Goal: Transaction & Acquisition: Subscribe to service/newsletter

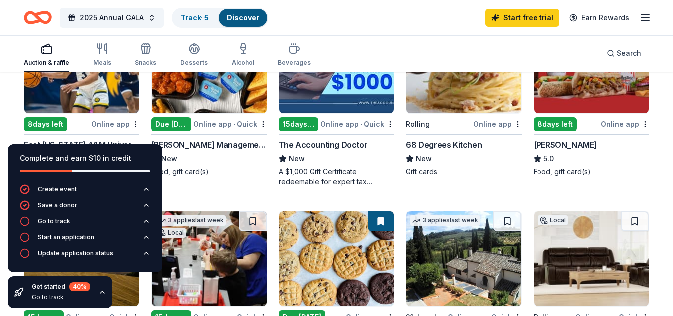
scroll to position [174, 0]
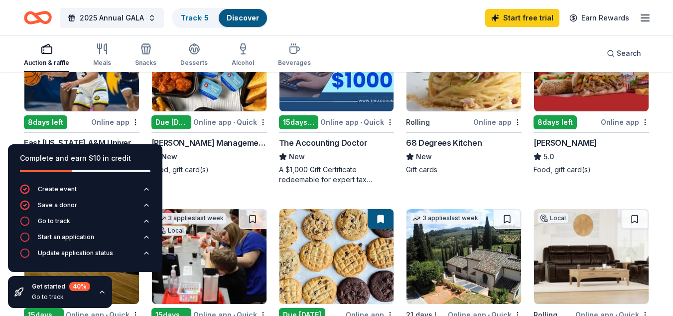
click at [168, 115] on div "Due tomorrow" at bounding box center [172, 122] width 40 height 14
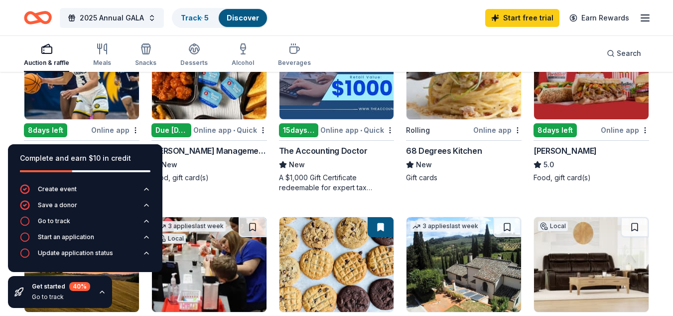
scroll to position [168, 0]
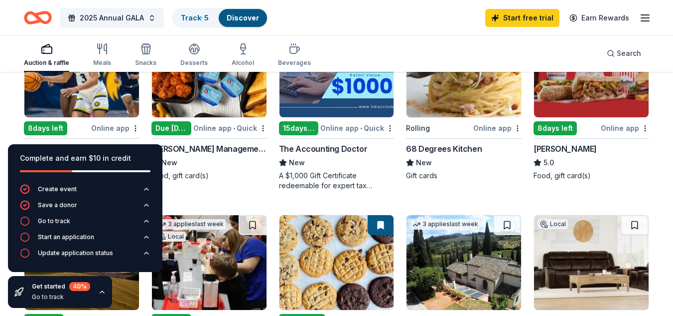
click at [449, 100] on img at bounding box center [464, 69] width 115 height 95
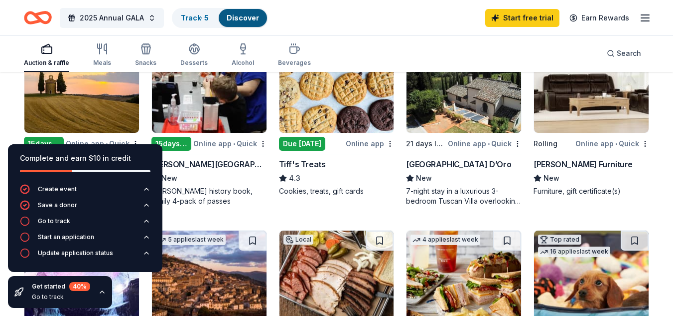
scroll to position [345, 0]
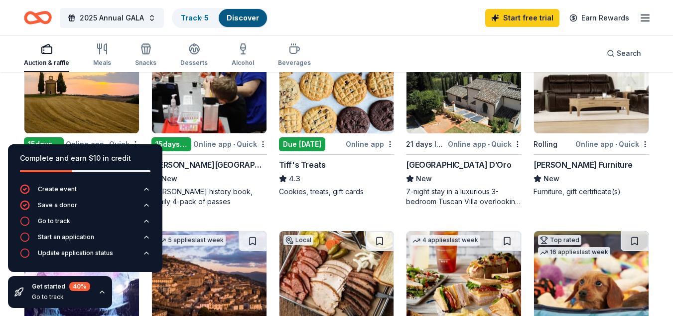
click at [329, 118] on img at bounding box center [337, 85] width 115 height 95
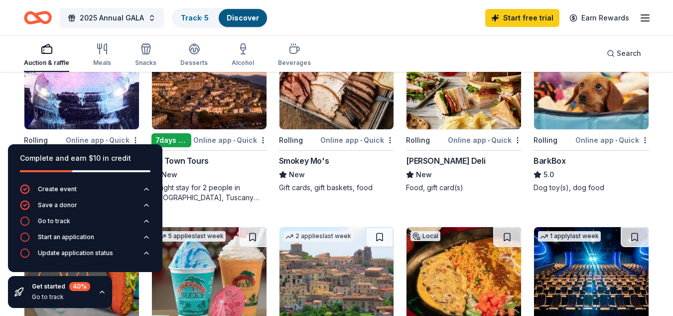
scroll to position [540, 0]
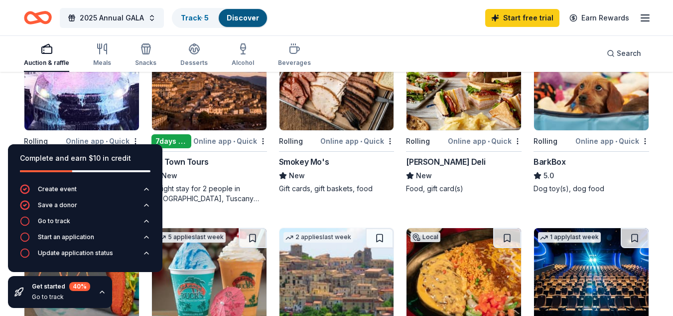
click at [83, 103] on img at bounding box center [81, 82] width 115 height 95
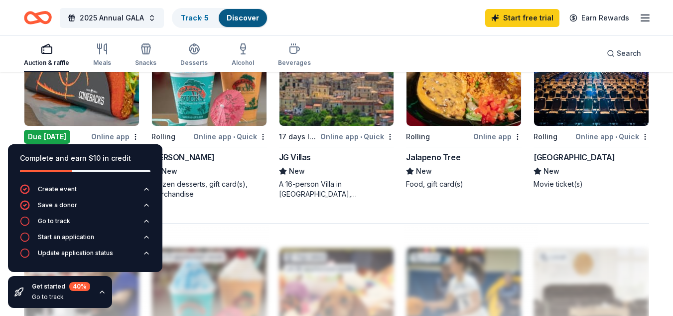
scroll to position [732, 0]
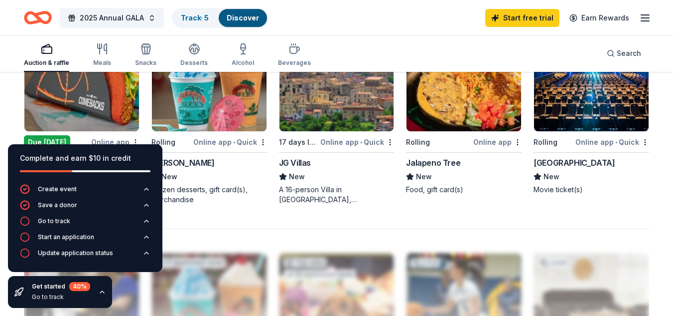
click at [85, 91] on img at bounding box center [81, 83] width 115 height 95
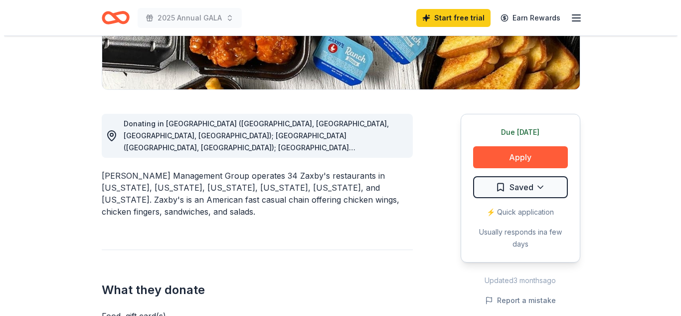
scroll to position [213, 0]
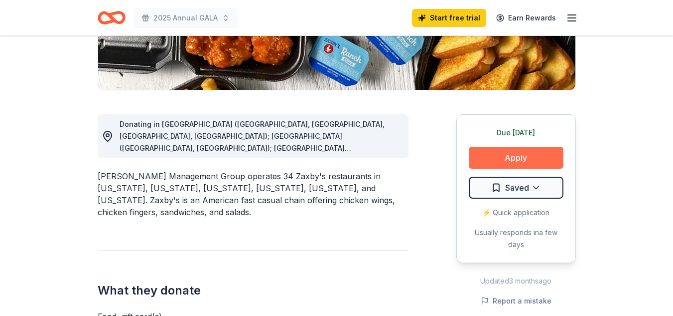
click at [522, 158] on button "Apply" at bounding box center [516, 158] width 95 height 22
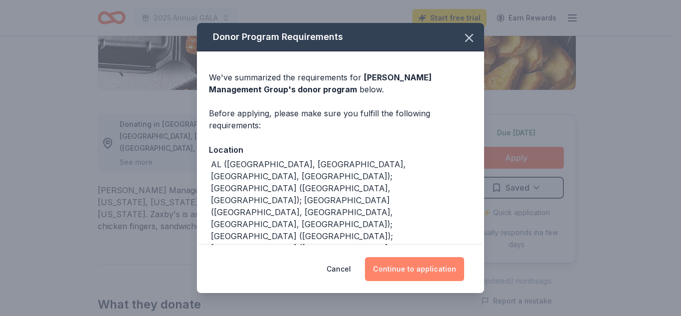
click at [403, 272] on button "Continue to application" at bounding box center [414, 269] width 99 height 24
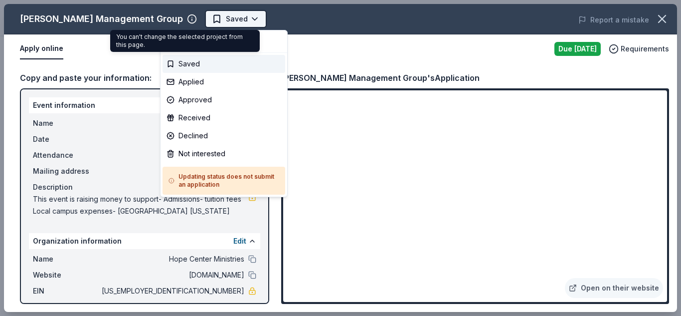
scroll to position [0, 0]
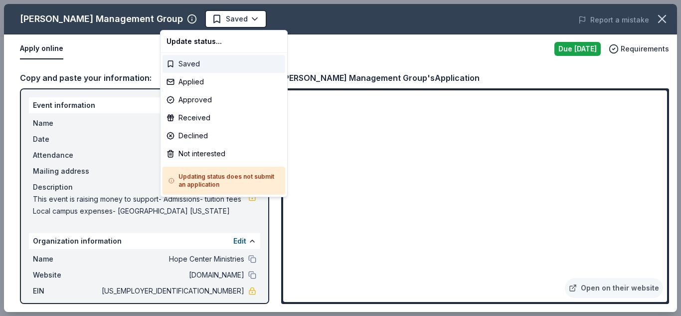
click at [199, 62] on div "Saved" at bounding box center [224, 64] width 123 height 18
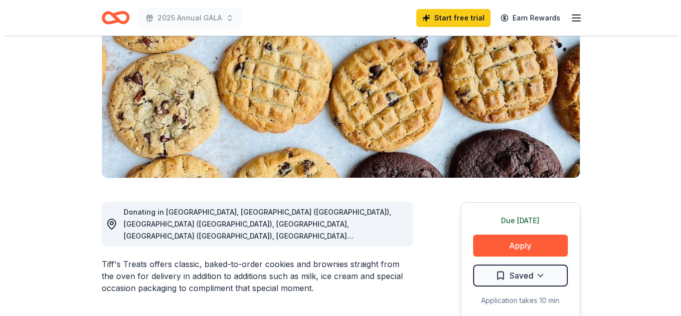
scroll to position [125, 0]
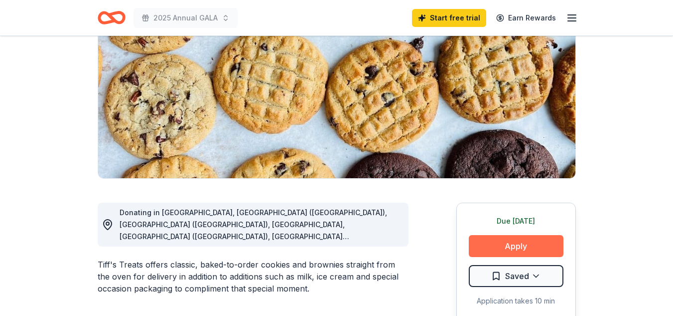
click at [503, 241] on button "Apply" at bounding box center [516, 246] width 95 height 22
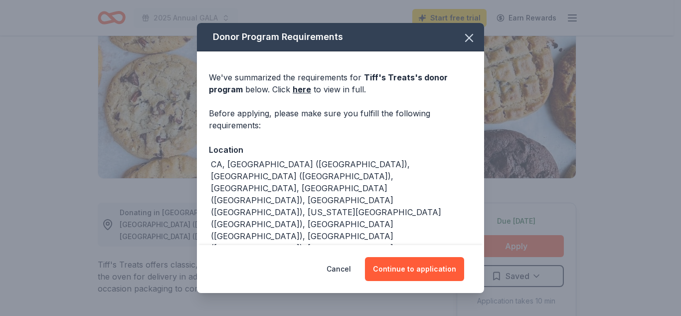
click at [242, 268] on button "Store locator" at bounding box center [235, 274] width 53 height 12
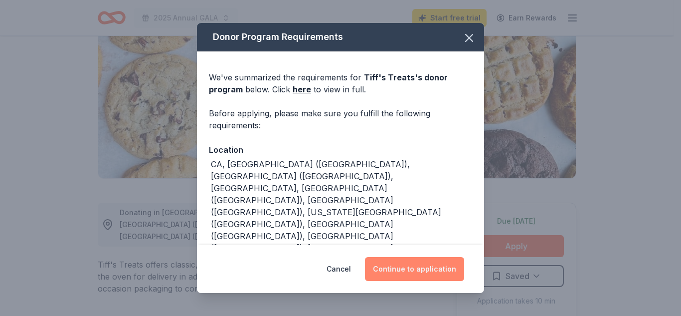
click at [413, 272] on button "Continue to application" at bounding box center [414, 269] width 99 height 24
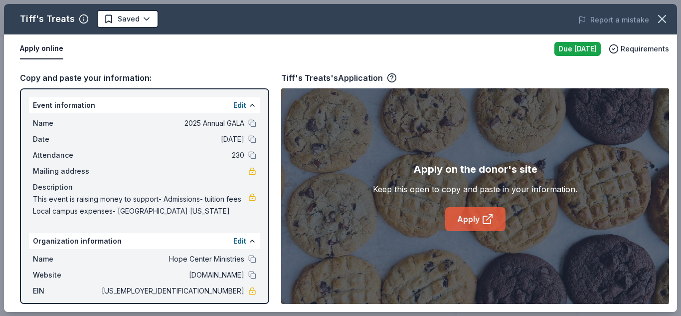
click at [466, 217] on link "Apply" at bounding box center [475, 219] width 60 height 24
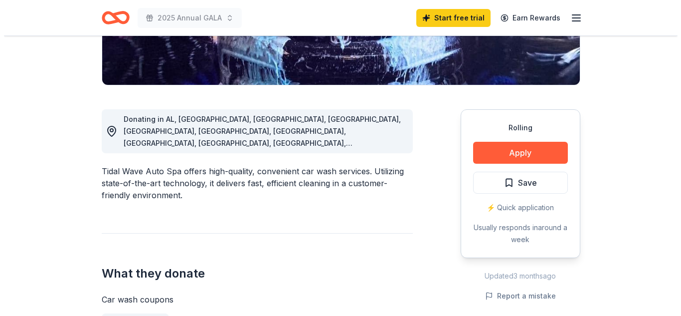
scroll to position [218, 0]
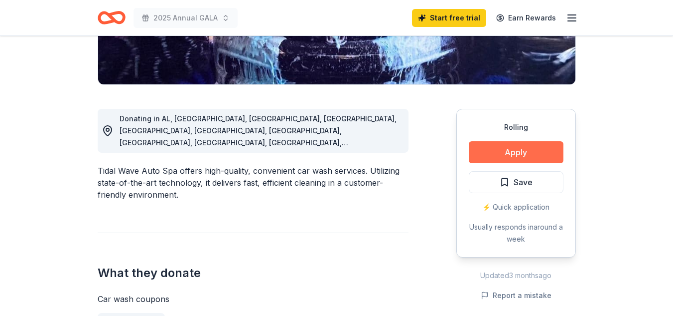
click at [511, 157] on button "Apply" at bounding box center [516, 152] width 95 height 22
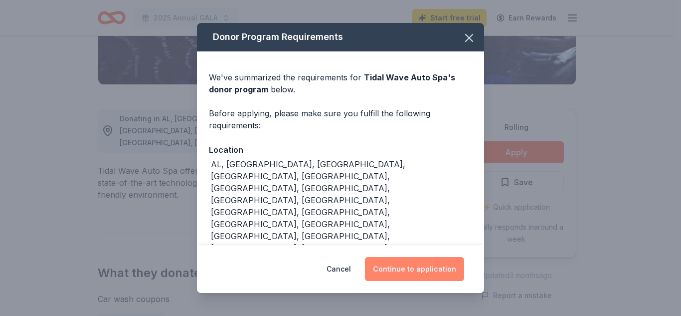
click at [407, 270] on button "Continue to application" at bounding box center [414, 269] width 99 height 24
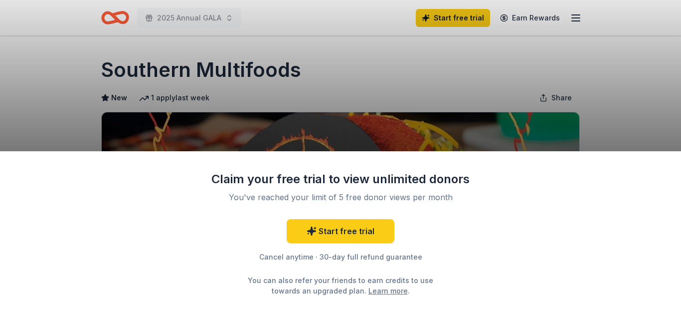
click at [334, 140] on div "Claim your free trial to view unlimited donors You've reached your limit of 5 f…" at bounding box center [340, 158] width 681 height 316
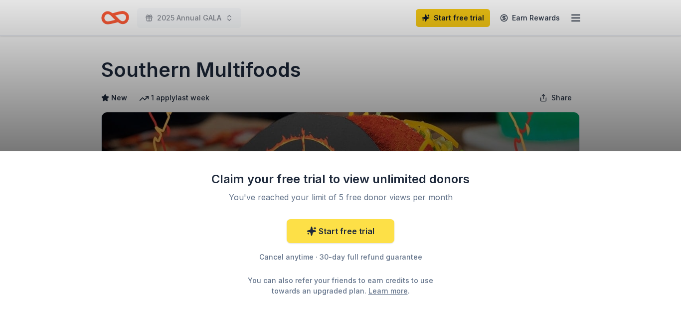
click at [330, 230] on link "Start free trial" at bounding box center [341, 231] width 108 height 24
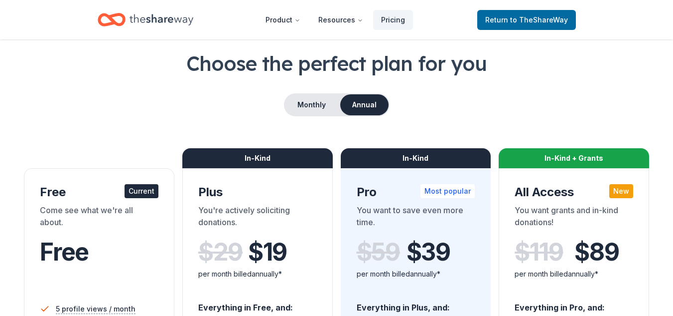
scroll to position [45, 0]
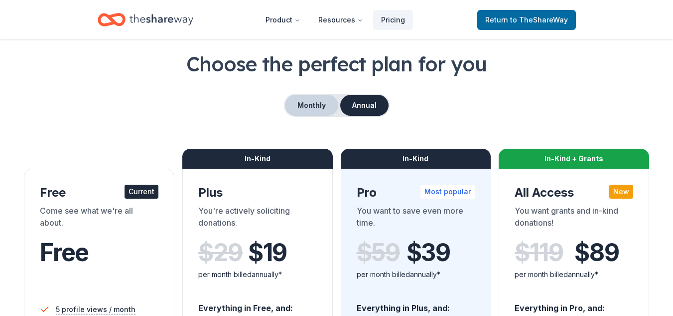
click at [314, 106] on button "Monthly" at bounding box center [311, 105] width 53 height 21
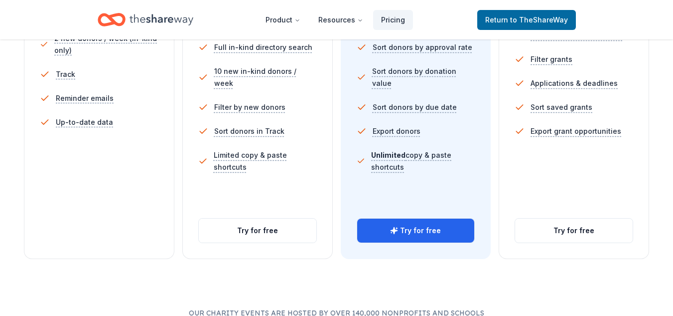
scroll to position [364, 0]
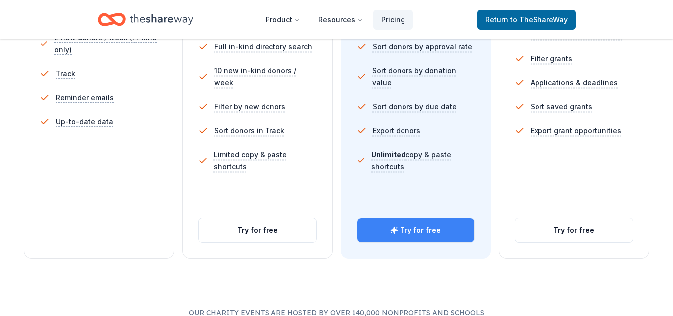
click at [410, 229] on button "Try for free" at bounding box center [416, 230] width 118 height 24
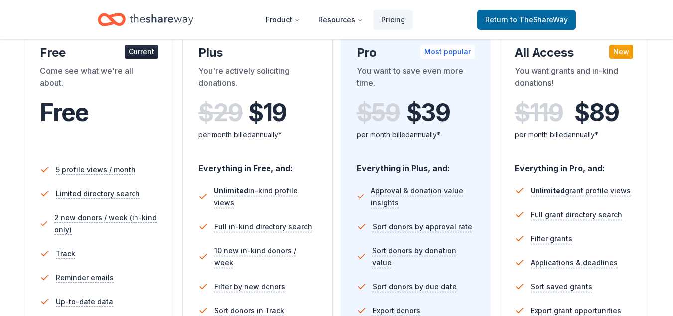
scroll to position [184, 0]
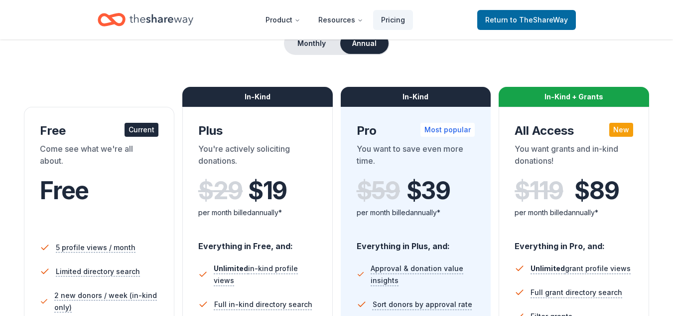
click at [268, 78] on div "Choose the perfect plan for you Monthly Annual Free Current Come see what we're…" at bounding box center [337, 251] width 626 height 527
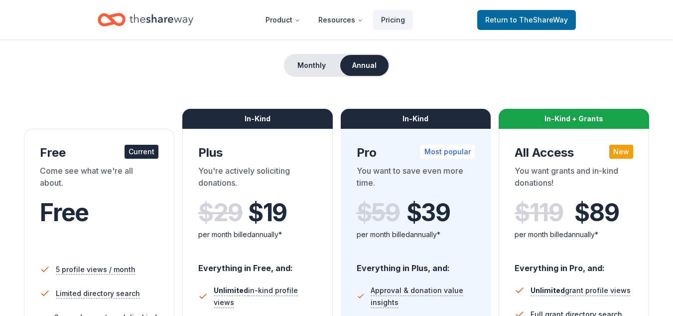
scroll to position [84, 0]
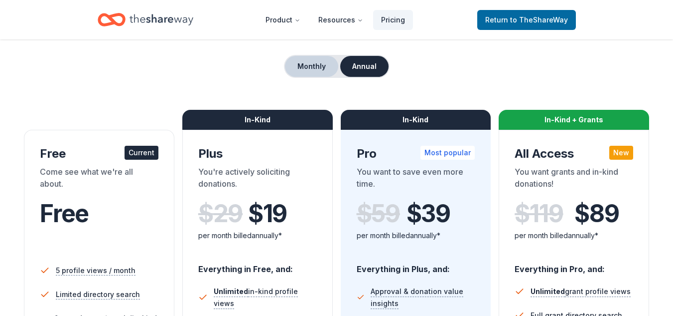
click at [309, 71] on button "Monthly" at bounding box center [311, 66] width 53 height 21
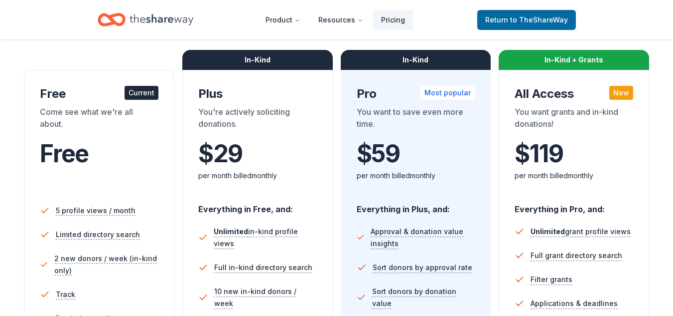
scroll to position [145, 0]
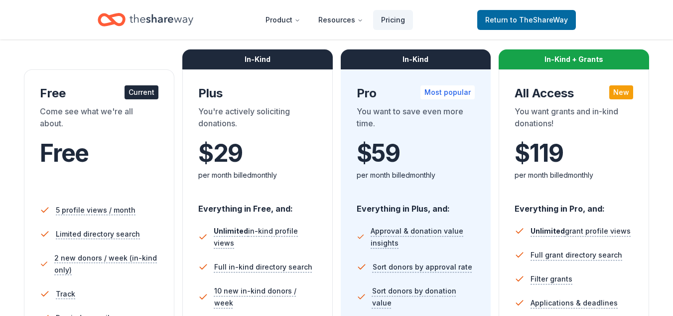
click at [263, 153] on div "$ 29 $" at bounding box center [257, 153] width 119 height 28
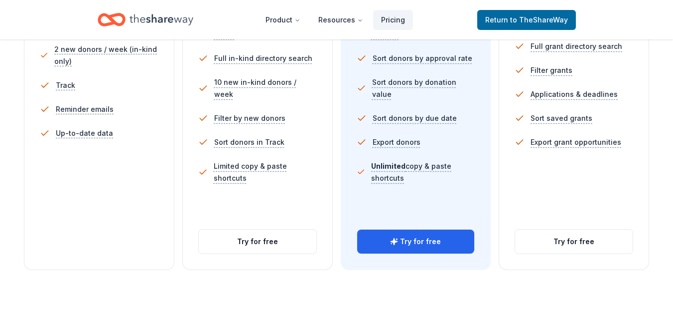
scroll to position [355, 0]
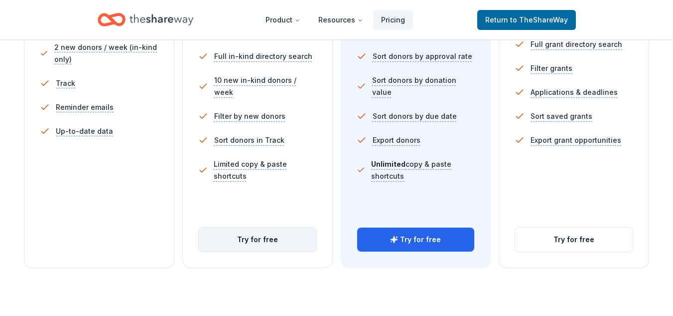
click at [250, 240] on button "Try for free" at bounding box center [258, 239] width 118 height 24
